Goal: Task Accomplishment & Management: Complete application form

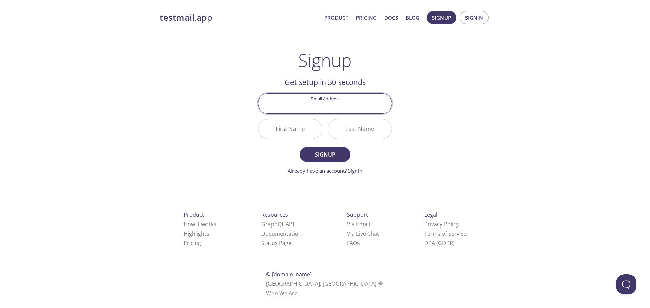
click at [161, 146] on div "testmail .app Product Pricing Docs Blog Signup Signin Signup Get setup in 30 se…" at bounding box center [325, 162] width 347 height 311
click at [340, 108] on input "Email Address" at bounding box center [324, 103] width 133 height 19
click at [478, 115] on div "testmail .app Product Pricing Docs Blog Signup Signin Signup Get setup in 30 se…" at bounding box center [325, 162] width 347 height 311
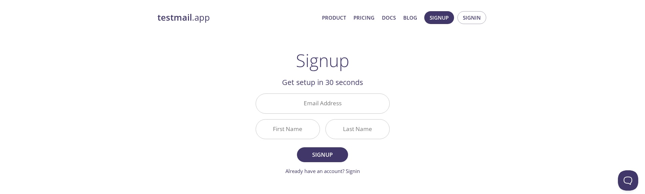
click at [107, 110] on div "testmail .app Product Pricing Docs Blog Signup Signin Signup Get setup in 30 se…" at bounding box center [322, 162] width 645 height 311
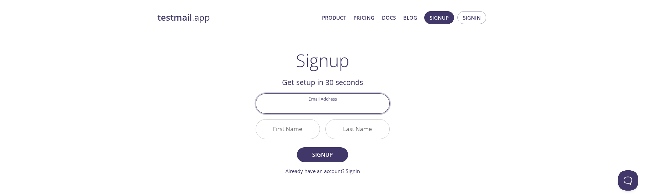
click at [342, 110] on input "Email Address" at bounding box center [322, 103] width 133 height 19
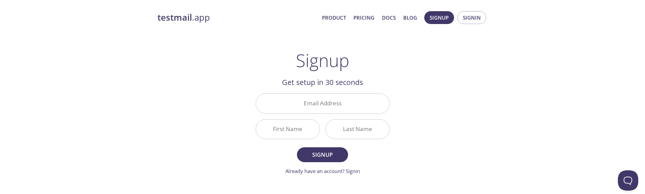
click at [537, 128] on div "testmail .app Product Pricing Docs Blog Signup Signin Signup Get setup in 30 se…" at bounding box center [322, 162] width 645 height 311
click at [339, 106] on input "Email Address" at bounding box center [322, 103] width 133 height 19
click at [474, 111] on div "testmail .app Product Pricing Docs Blog Signup Signin Signup Get setup in 30 se…" at bounding box center [322, 162] width 347 height 311
click at [326, 103] on input "Email Address" at bounding box center [322, 103] width 133 height 19
click at [294, 127] on input "First Name" at bounding box center [288, 129] width 64 height 19
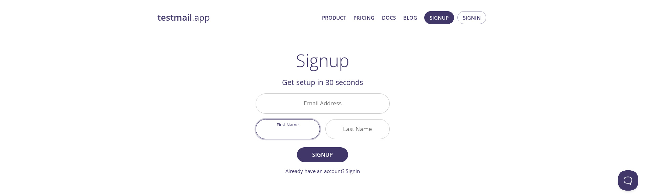
click at [345, 133] on input "Last Name" at bounding box center [358, 129] width 64 height 19
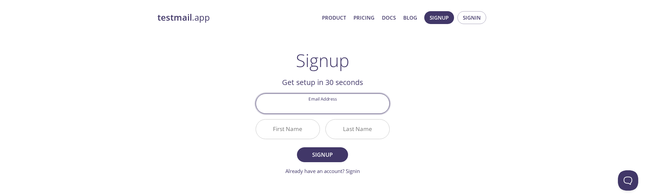
click at [310, 108] on input "Email Address" at bounding box center [322, 103] width 133 height 19
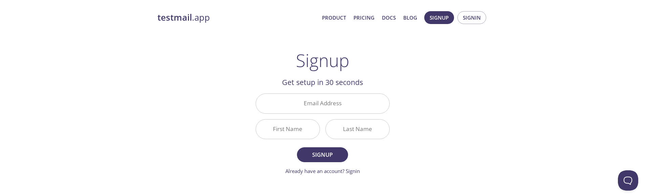
click at [131, 89] on div "testmail .app Product Pricing Docs Blog Signup Signin Signup Get setup in 30 se…" at bounding box center [322, 162] width 645 height 311
